Goal: Obtain resource: Download file/media

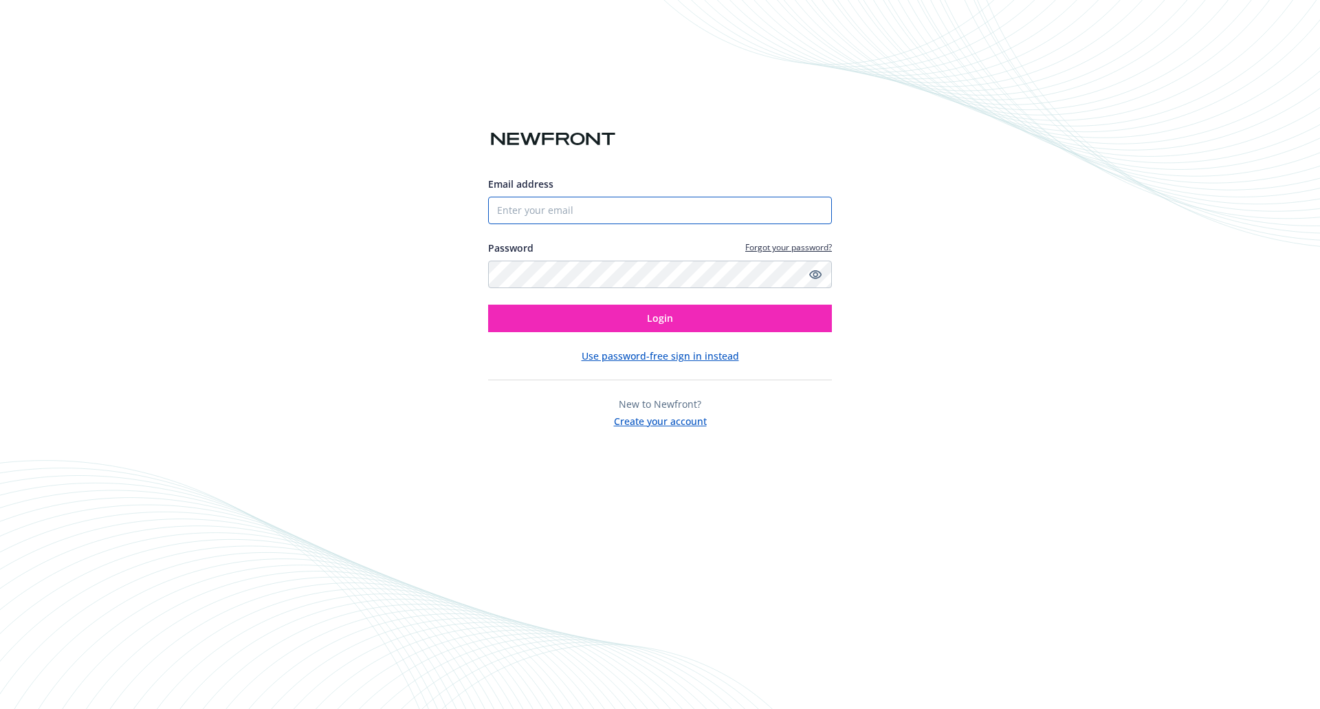
click at [594, 205] on input "Email address" at bounding box center [660, 210] width 344 height 27
type input "[PERSON_NAME][EMAIL_ADDRESS][PERSON_NAME][DOMAIN_NAME]"
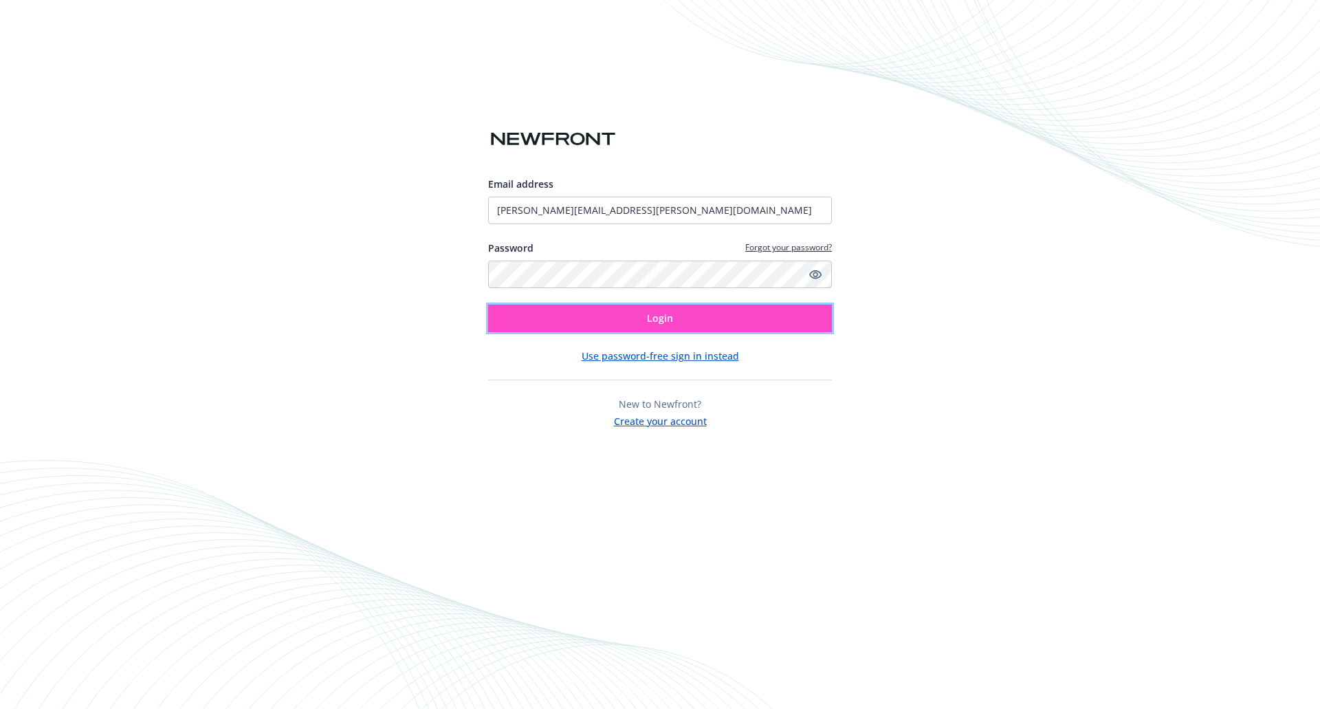
click at [610, 319] on button "Login" at bounding box center [660, 318] width 344 height 27
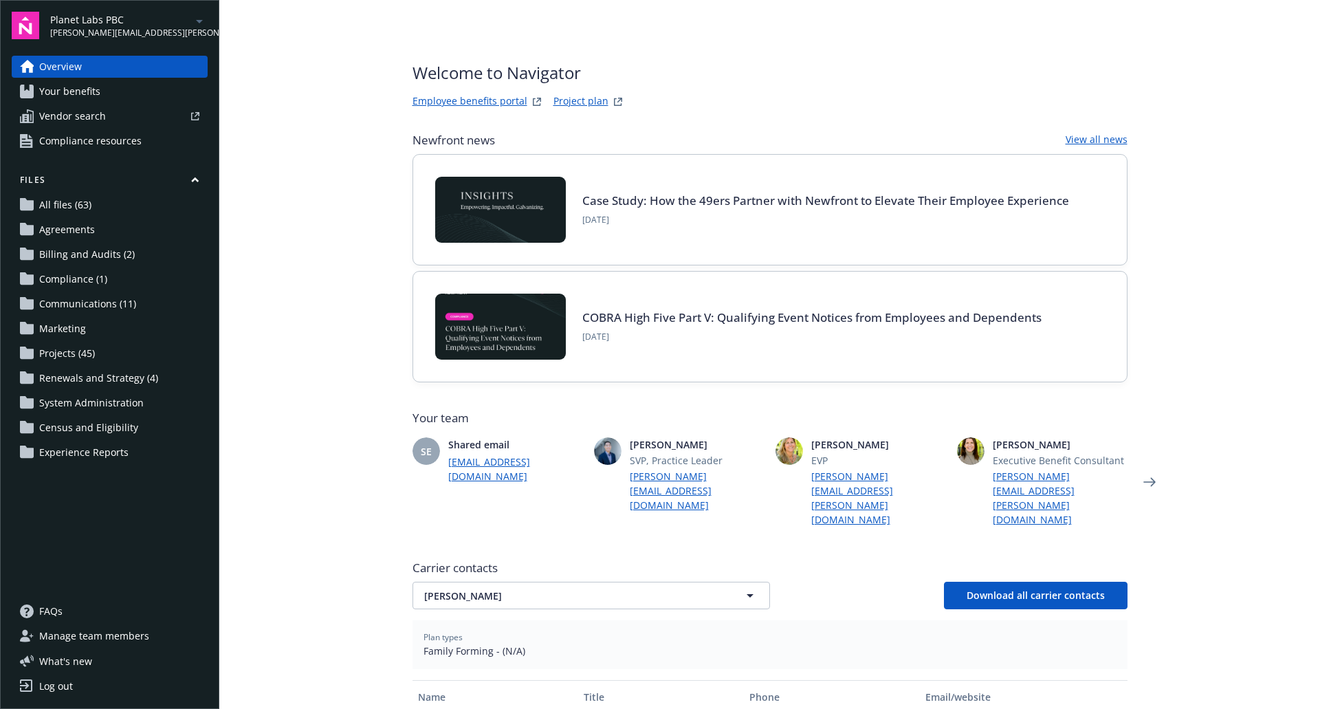
click at [203, 23] on icon "arrowDropDown" at bounding box center [199, 21] width 16 height 16
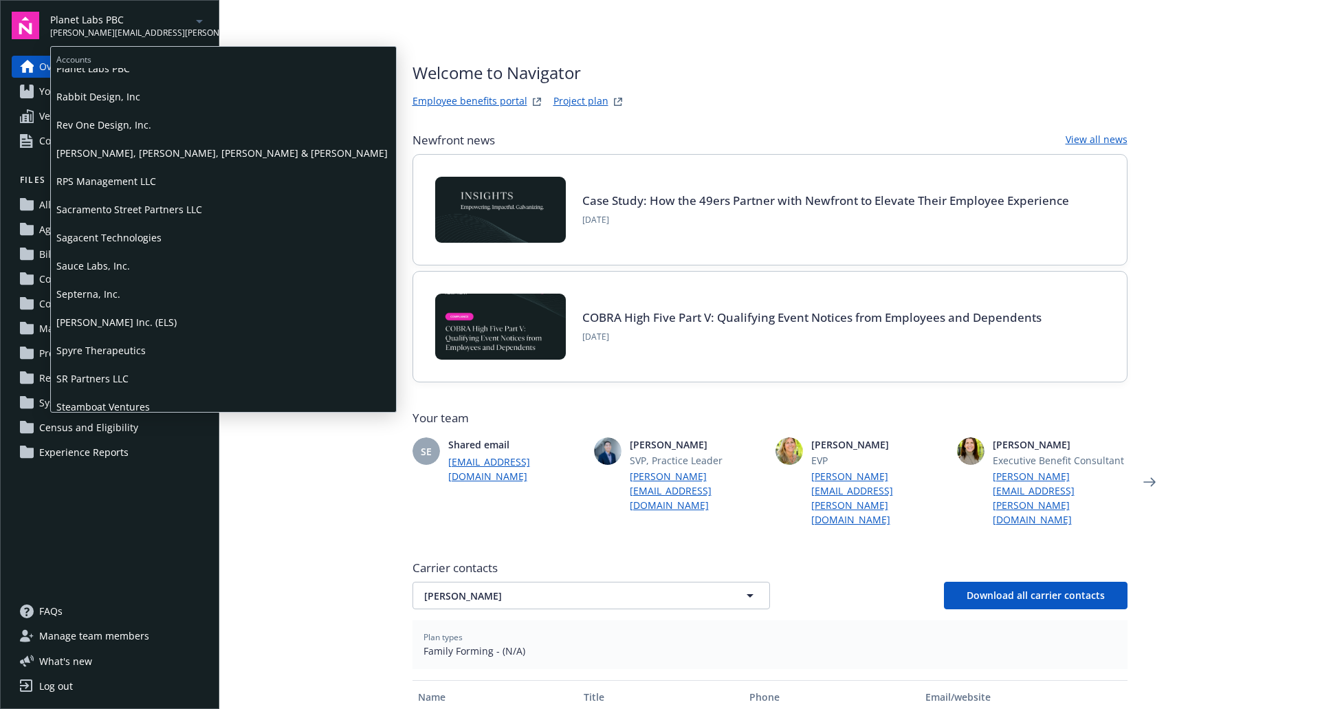
scroll to position [1198, 0]
click at [131, 287] on span "Septerna, Inc." at bounding box center [223, 293] width 334 height 28
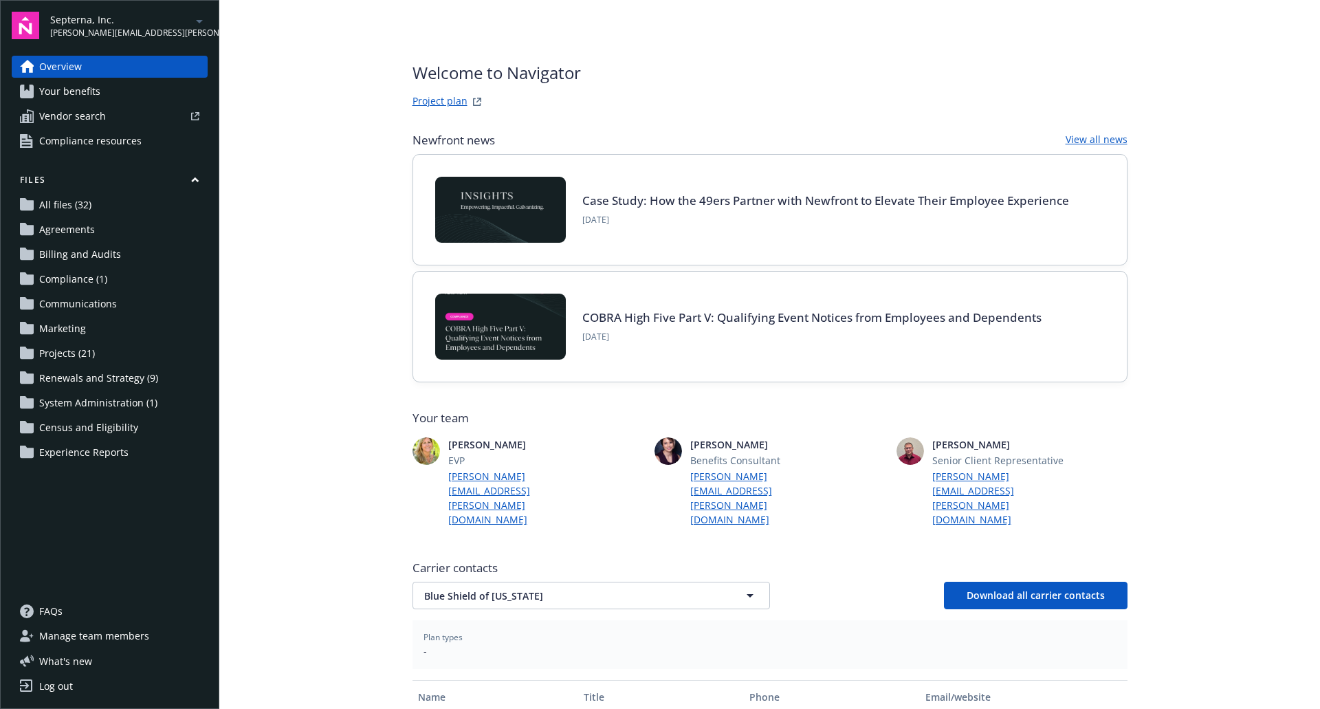
click at [432, 95] on link "Project plan" at bounding box center [439, 101] width 55 height 16
